Goal: Check status: Check status

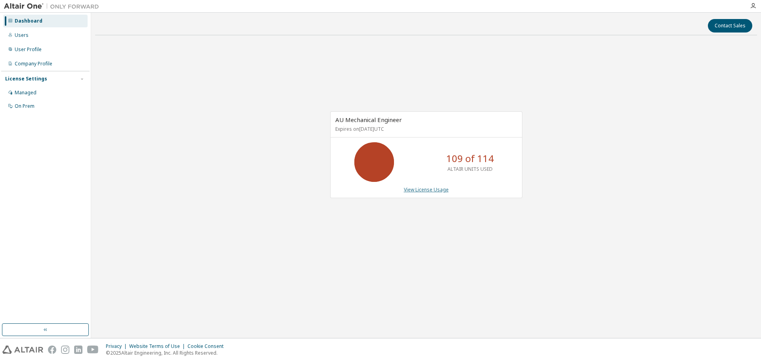
click at [424, 189] on link "View License Usage" at bounding box center [426, 189] width 45 height 7
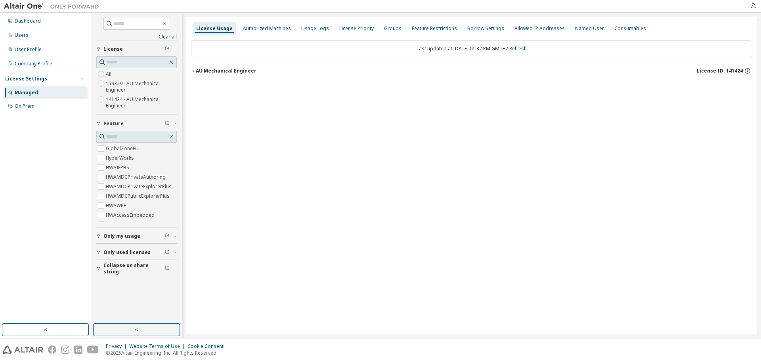
click at [193, 71] on icon "button" at bounding box center [193, 71] width 5 height 5
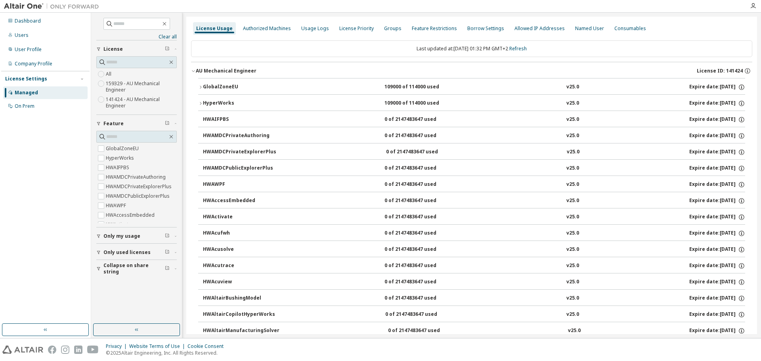
click at [200, 86] on icon "button" at bounding box center [200, 87] width 5 height 5
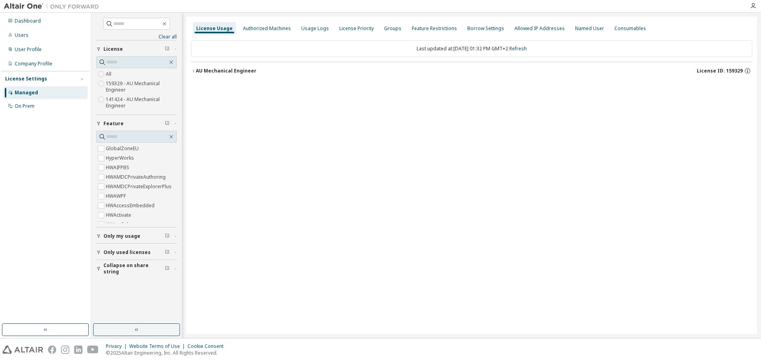
click at [197, 69] on div "AU Mechanical Engineer" at bounding box center [226, 71] width 61 height 6
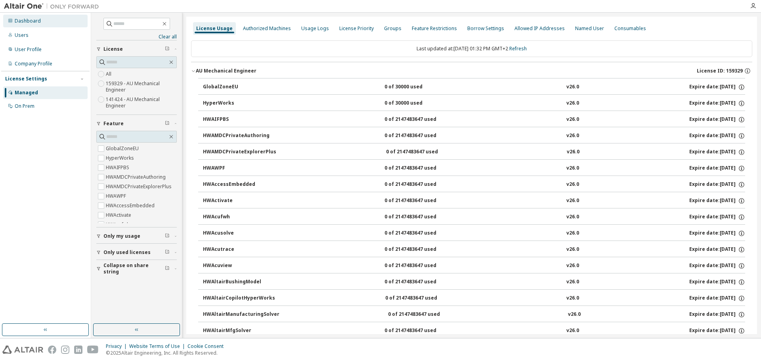
click at [46, 21] on div "Dashboard" at bounding box center [45, 21] width 84 height 13
